Goal: Task Accomplishment & Management: Complete application form

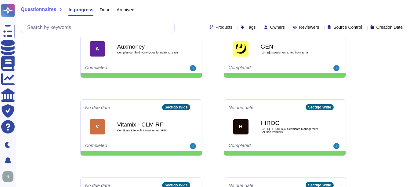
scroll to position [31, 0]
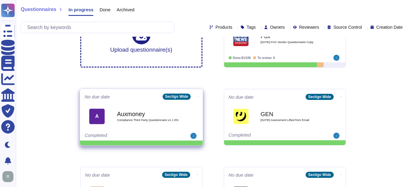
click at [153, 119] on span "Compliance Third Party Questionnaire v1.1 EN" at bounding box center [148, 119] width 62 height 3
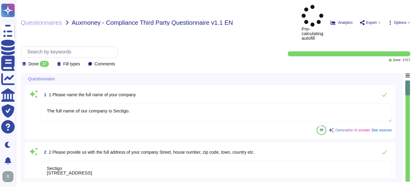
type textarea "The full name of our company is Sectigo."
type textarea "Sectigo [STREET_ADDRESS]"
type textarea "Sectigo is a global leading commercial Certification Authority ([GEOGRAPHIC_DAT…"
type textarea "[EMAIL_ADDRESS][DOMAIN_NAME]"
type textarea "The tax ID of Sectigo is EU372028368."
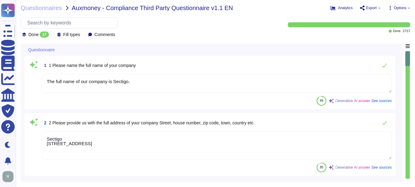
scroll to position [1, 0]
type textarea "No. Please contact our Enterprise Sales Manager."
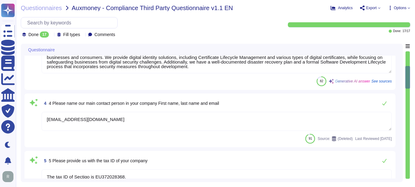
type textarea "Yes, the Company has a business presence in a high-risk jurisdiction, as it ope…"
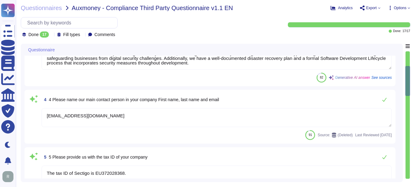
type textarea "Yes, Sectigo complies fully with the General Data Protection Regulation (GDPR) …"
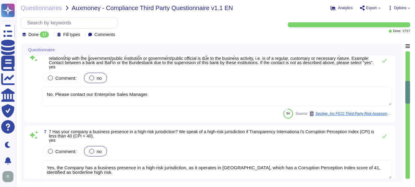
type textarea "Sectigo has implemented several measures to protect its IT and information proc…"
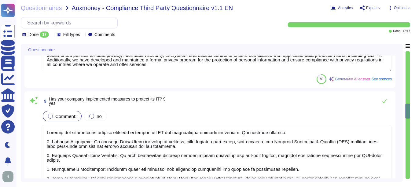
type textarea "Yes"
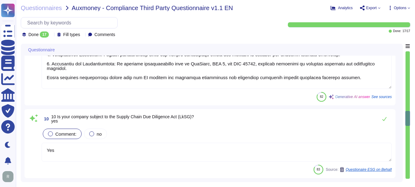
type textarea "Yes, Sectigo is committed to acting ethically and with integrity in all busines…"
type textarea "Yes, our organization has a business code of conduct that is applicable to all …"
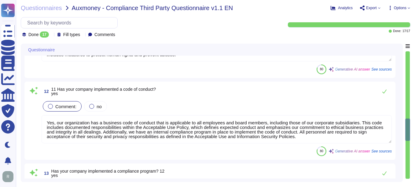
type textarea "Yes, Sectigo maintains a compliance management system (CMS) as part of our Info…"
type textarea "Yes, we have implemented anti-corruption measures, including a compliance progr…"
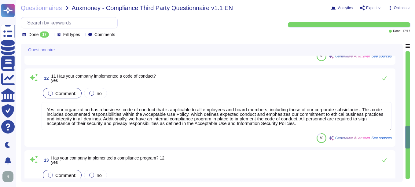
type textarea "No, neither the Company nor any of its Principals or Affiliates has ever been c…"
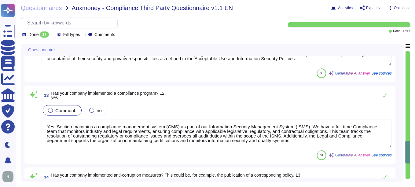
type textarea "Sectigo is a privately held company structured as a Private Limited company inc…"
type textarea "We are a privately held entity and do not disclose this information. You can di…"
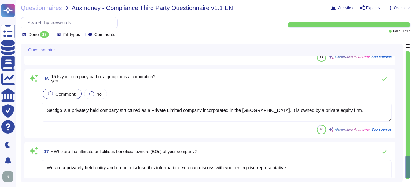
scroll to position [1123, 0]
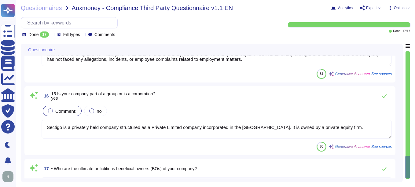
type textarea "Yes, Sectigo maintains a compliance management system (CMS) as part of our Info…"
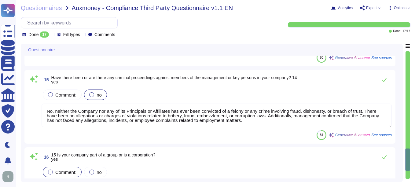
scroll to position [1, 0]
type textarea "Yes, Sectigo maintains a compliance management system (CMS) as part of our Info…"
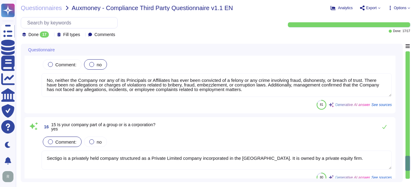
scroll to position [1093, 0]
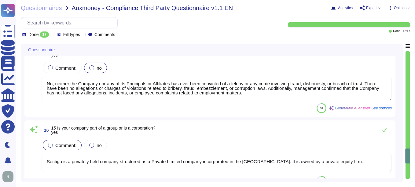
type textarea "Yes, our organization has a business code of conduct that is applicable to all …"
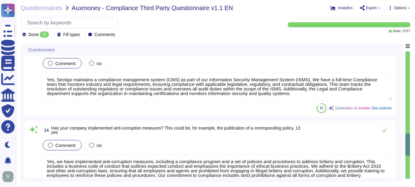
type textarea "Sectigo has implemented several measures to protect its IT and information proc…"
type textarea "Yes"
type textarea "Yes, Sectigo is committed to acting ethically and with integrity in all busines…"
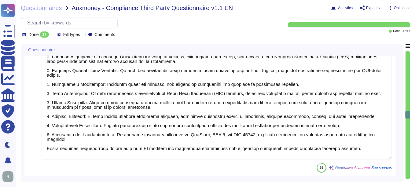
type textarea "No. Please contact our Enterprise Sales Manager."
type textarea "Yes, the Company has a business presence in a high-risk jurisdiction, as it ope…"
type textarea "Yes, Sectigo complies fully with the General Data Protection Regulation (GDPR) …"
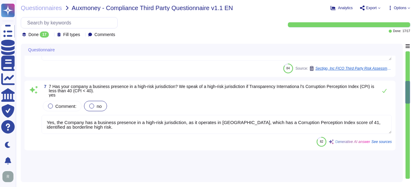
scroll to position [146, 0]
type textarea "The full name of our company is Sectigo."
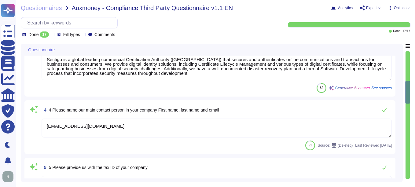
type textarea "Sectigo [STREET_ADDRESS]"
type textarea "Sectigo is a global leading commercial Certification Authority ([GEOGRAPHIC_DAT…"
type textarea "[EMAIL_ADDRESS][DOMAIN_NAME]"
type textarea "The tax ID of Sectigo is EU372028368."
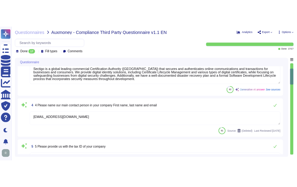
scroll to position [0, 0]
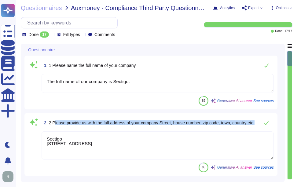
drag, startPoint x: 54, startPoint y: 119, endPoint x: 57, endPoint y: 126, distance: 7.0
click at [57, 125] on span "2 Please provide us with the full address of your company Street, house number,…" at bounding box center [152, 123] width 206 height 4
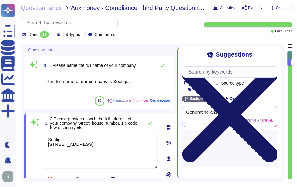
click at [274, 67] on icon at bounding box center [229, 114] width 95 height 95
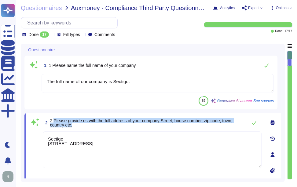
drag, startPoint x: 54, startPoint y: 119, endPoint x: 94, endPoint y: 125, distance: 40.1
click at [94, 125] on span "2 Please provide us with the full address of your company Street, house number,…" at bounding box center [147, 122] width 194 height 9
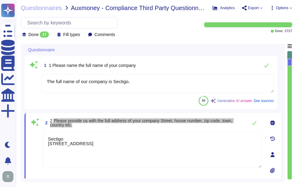
type textarea "The tax ID of Sectigo is EU372028368."
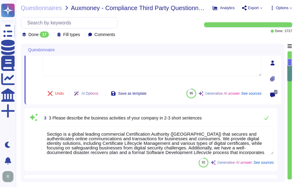
type textarea "No. Please contact our Enterprise Sales Manager."
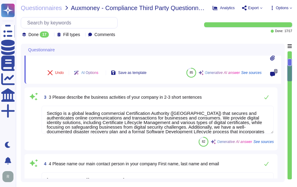
scroll to position [122, 0]
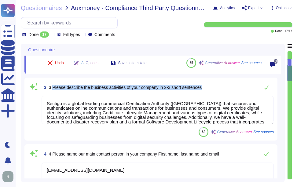
drag, startPoint x: 53, startPoint y: 86, endPoint x: 218, endPoint y: 86, distance: 164.9
click at [218, 86] on div "3 3 Please describe the business activities of your company in 2-3 short senten…" at bounding box center [158, 87] width 232 height 12
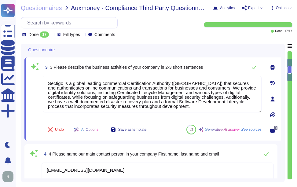
drag, startPoint x: 171, startPoint y: 108, endPoint x: 28, endPoint y: 67, distance: 149.1
click at [28, 67] on div "3 3 Please describe the business activities of your company in 2-3 short senten…" at bounding box center [152, 98] width 257 height 83
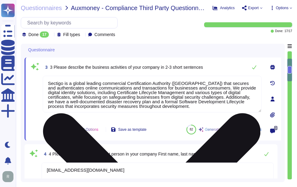
paste textarea
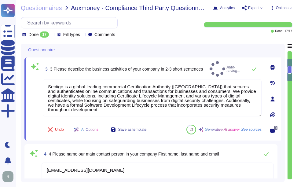
type textarea "Sectigo is a global leading commercial Certification Authority ([GEOGRAPHIC_DAT…"
click at [209, 67] on div "3 3 Please describe the business activities of your company in 2-3 short senten…" at bounding box center [152, 69] width 219 height 16
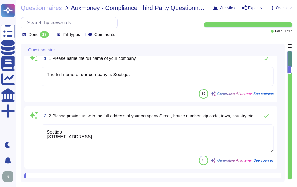
scroll to position [0, 0]
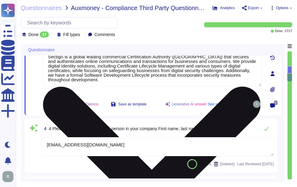
type textarea "The tax ID of Sectigo is EU372028368."
type textarea "No. Please contact our Enterprise Sales Manager."
type textarea "Yes, the Company has a business presence in a high-risk jurisdiction, as it ope…"
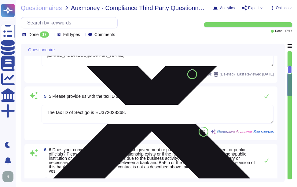
type textarea "Yes, Sectigo complies fully with the General Data Protection Regulation (GDPR) …"
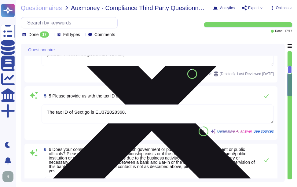
scroll to position [103, 0]
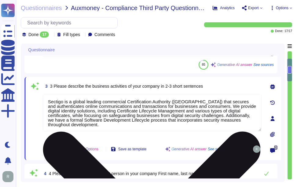
type textarea "The full name of our company is Sectigo."
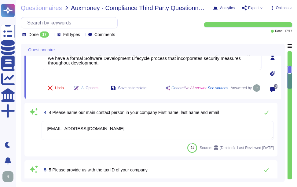
type textarea "Yes, the Company has a business presence in a high-risk jurisdiction, as it ope…"
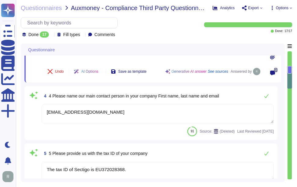
scroll to position [194, 0]
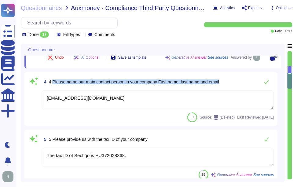
drag, startPoint x: 53, startPoint y: 80, endPoint x: 239, endPoint y: 82, distance: 186.6
click at [239, 82] on div "4 4 Please name our main contact person in your company First name, last name a…" at bounding box center [158, 82] width 232 height 12
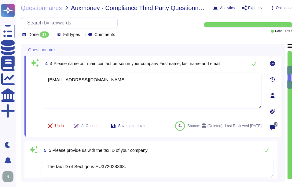
scroll to position [0, 0]
type textarea "Yes, the Company has a business presence in a high-risk jurisdiction, as it ope…"
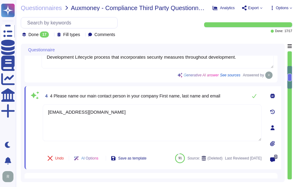
type textarea "The full name of our company is Sectigo."
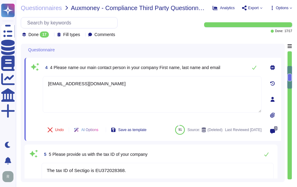
scroll to position [194, 0]
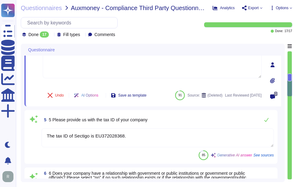
type textarea "Yes, Sectigo complies fully with the General Data Protection Regulation (GDPR) …"
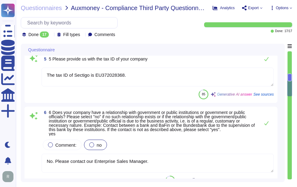
scroll to position [286, 0]
drag, startPoint x: 56, startPoint y: 160, endPoint x: 167, endPoint y: 161, distance: 111.5
click at [167, 161] on textarea "No. Please contact our Enterprise Sales Manager." at bounding box center [158, 162] width 232 height 19
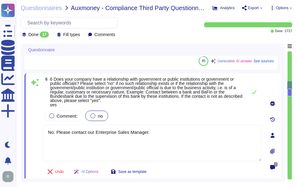
type textarea "Yes, Sectigo complies fully with the General Data Protection Regulation (GDPR) …"
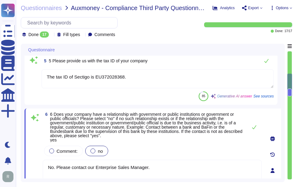
type textarea "Sectigo [STREET_ADDRESS]"
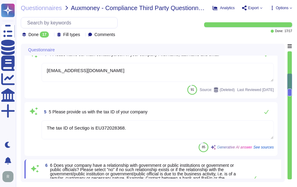
scroll to position [164, 0]
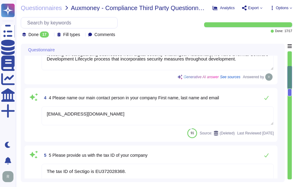
type textarea "The full name of our company is Sectigo."
drag, startPoint x: 120, startPoint y: 114, endPoint x: 38, endPoint y: 110, distance: 82.8
click at [34, 110] on div "4 4 Please name our main contact person in your company First name, last name a…" at bounding box center [151, 115] width 246 height 46
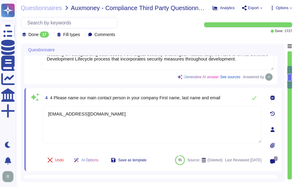
paste textarea "Please contact our Enterprise Sales Manager."
type textarea "Please contact our Enterprise Sales Manager."
click at [140, 97] on span "4 Please name our main contact person in your company First name, last name and…" at bounding box center [135, 97] width 170 height 5
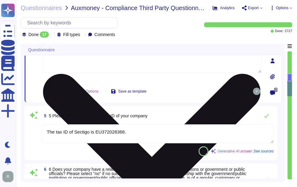
scroll to position [255, 0]
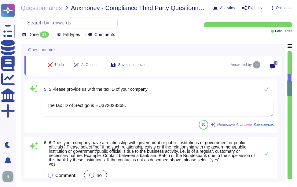
type textarea "Yes, Sectigo complies fully with the General Data Protection Regulation (GDPR) …"
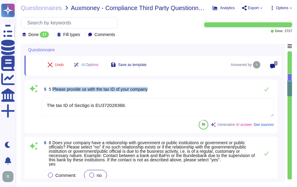
drag, startPoint x: 53, startPoint y: 88, endPoint x: 167, endPoint y: 87, distance: 113.9
click at [167, 87] on div "5 5 Please provide us with the tax ID of your company" at bounding box center [158, 89] width 232 height 12
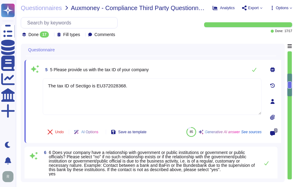
type textarea "Yes, Sectigo complies fully with the General Data Protection Regulation (GDPR) …"
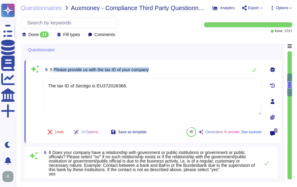
drag, startPoint x: 54, startPoint y: 69, endPoint x: 155, endPoint y: 69, distance: 101.4
click at [155, 69] on div "5 5 Please provide us with the tax ID of your company" at bounding box center [152, 70] width 219 height 12
click at [173, 73] on div "5 5 Please provide us with the tax ID of your company" at bounding box center [152, 70] width 219 height 12
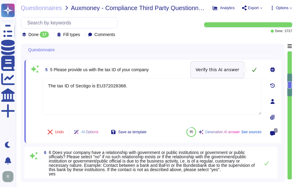
click at [253, 70] on icon at bounding box center [254, 69] width 5 height 5
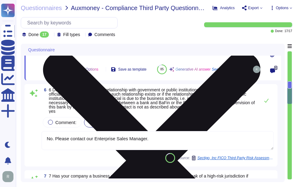
scroll to position [347, 0]
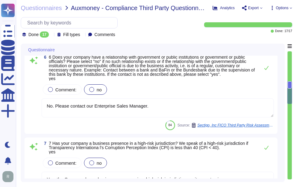
type textarea "Sectigo has implemented several measures to protect its IT and information proc…"
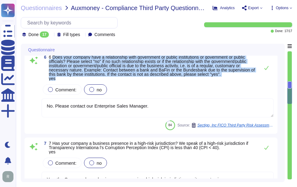
drag, startPoint x: 53, startPoint y: 63, endPoint x: 61, endPoint y: 85, distance: 23.9
click at [61, 81] on span "6 Does your company have a relationship with government or public institutions …" at bounding box center [153, 68] width 208 height 26
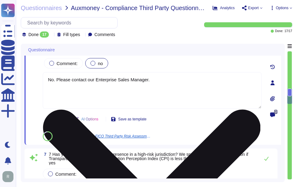
type textarea "Sectigo has implemented several measures to protect its IT and information proc…"
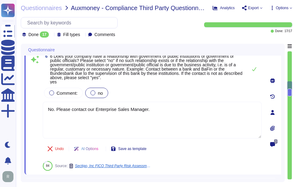
type textarea "Sectigo is a global leading commercial Certification Authority ([GEOGRAPHIC_DAT…"
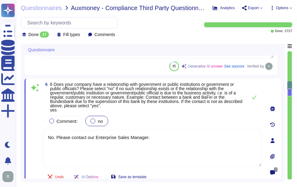
scroll to position [281, 0]
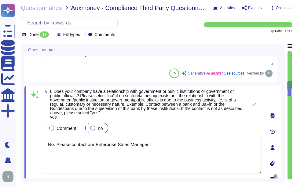
click at [159, 97] on span "6 Does your company have a relationship with government or public institutions …" at bounding box center [146, 104] width 192 height 31
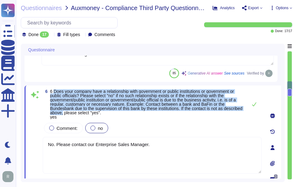
drag, startPoint x: 54, startPoint y: 92, endPoint x: 82, endPoint y: 112, distance: 35.3
click at [82, 112] on span "6 Does your company have a relationship with government or public institutions …" at bounding box center [146, 104] width 192 height 31
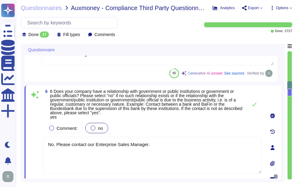
drag, startPoint x: 164, startPoint y: 143, endPoint x: 35, endPoint y: 144, distance: 129.2
click at [35, 144] on div "6 6 Does your company have a relationship with government or public institution…" at bounding box center [145, 147] width 232 height 117
type textarea "No"
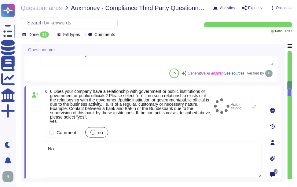
click at [234, 119] on div "6 6 Does your company have a relationship with government or public institution…" at bounding box center [145, 142] width 232 height 106
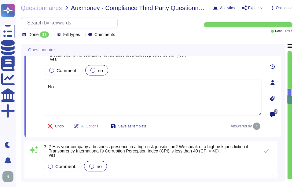
type textarea "Sectigo has implemented several measures to protect its IT and information proc…"
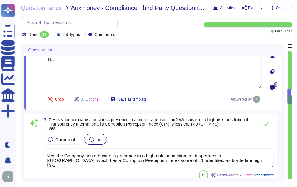
scroll to position [373, 0]
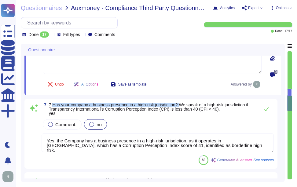
drag, startPoint x: 53, startPoint y: 104, endPoint x: 181, endPoint y: 106, distance: 128.9
click at [181, 106] on span "7 Has your company a business presence in a high-risk jurisdiction? We speak of…" at bounding box center [148, 108] width 199 height 13
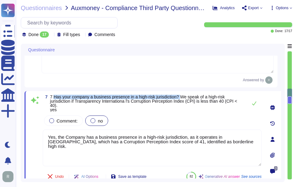
type textarea "Sectigo has implemented several measures to protect its IT and information proc…"
click at [188, 98] on span "7 Has your company a business presence in a high-risk jurisdiction? We speak of…" at bounding box center [143, 103] width 187 height 18
drag, startPoint x: 53, startPoint y: 96, endPoint x: 180, endPoint y: 97, distance: 127.4
click at [180, 97] on span "7 Has your company a business presence in a high-risk jurisdiction? We speak of…" at bounding box center [143, 103] width 187 height 18
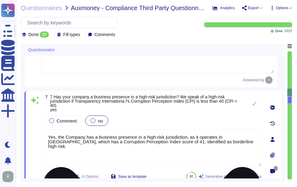
drag, startPoint x: 207, startPoint y: 141, endPoint x: 44, endPoint y: 136, distance: 163.1
click at [44, 136] on textarea "Yes, the Company has a business presence in a high-risk jurisdiction, as it ope…" at bounding box center [152, 147] width 219 height 37
click at [102, 149] on textarea "Yes, the Company has a business presence in a high-risk jurisdiction, as it ope…" at bounding box center [152, 147] width 219 height 37
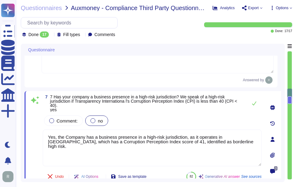
click at [168, 118] on div "Comment: no" at bounding box center [152, 120] width 219 height 13
